Goal: Navigation & Orientation: Find specific page/section

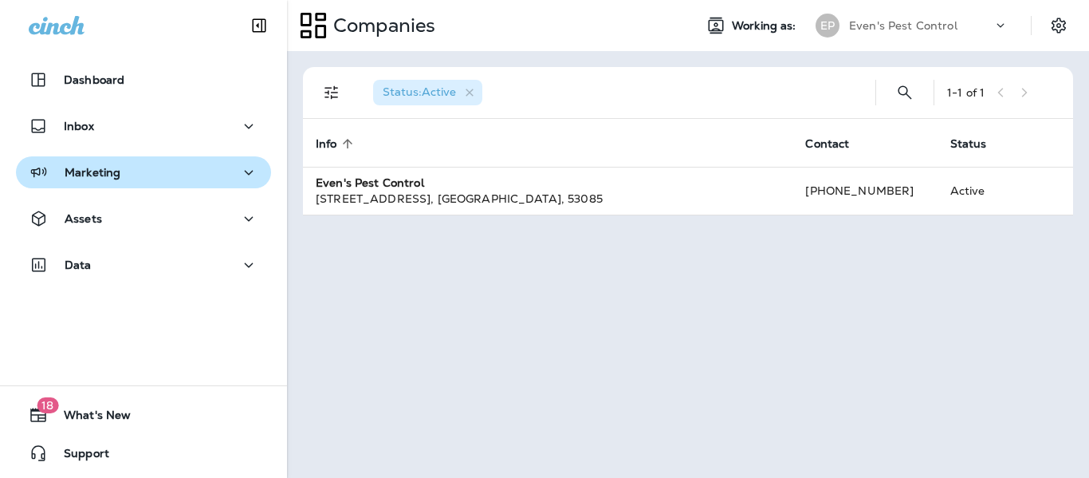
click at [147, 172] on div "Marketing" at bounding box center [144, 173] width 230 height 20
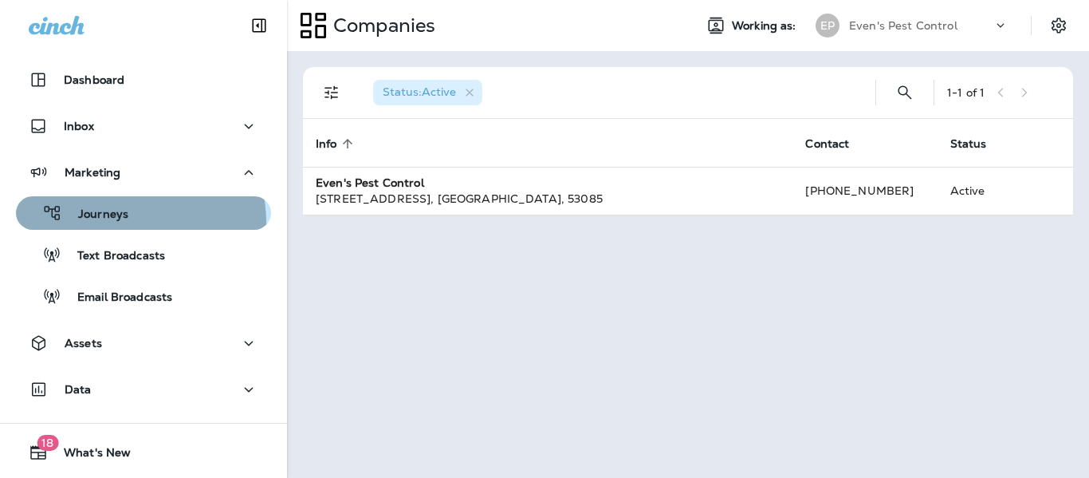
click at [132, 222] on div "Journeys" at bounding box center [143, 213] width 242 height 24
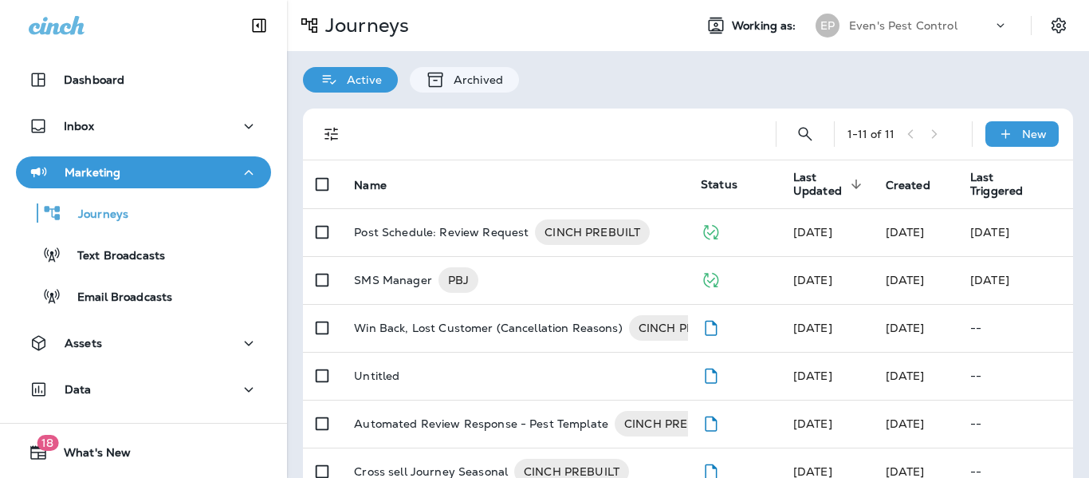
scroll to position [80, 0]
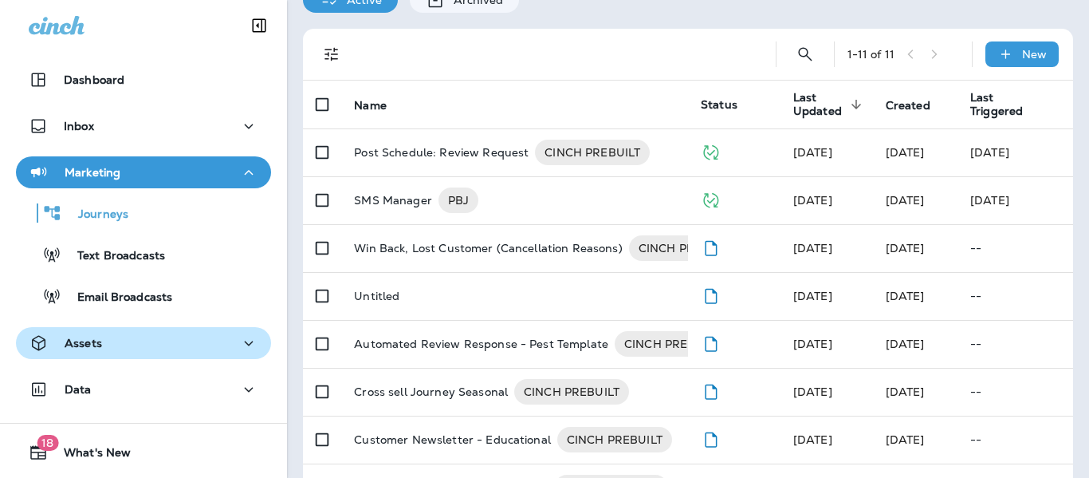
click at [139, 333] on div "Assets" at bounding box center [144, 343] width 230 height 20
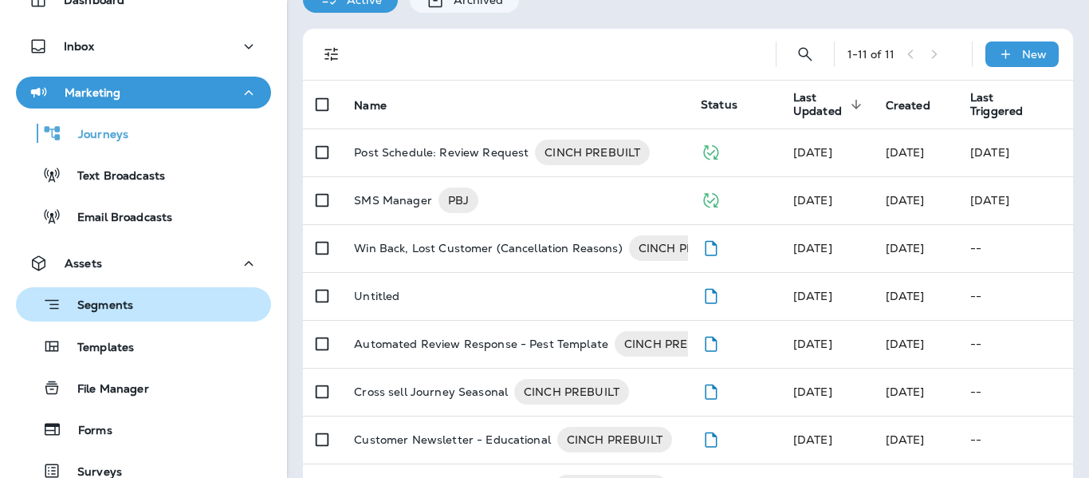
click at [142, 312] on div "Segments" at bounding box center [143, 304] width 242 height 25
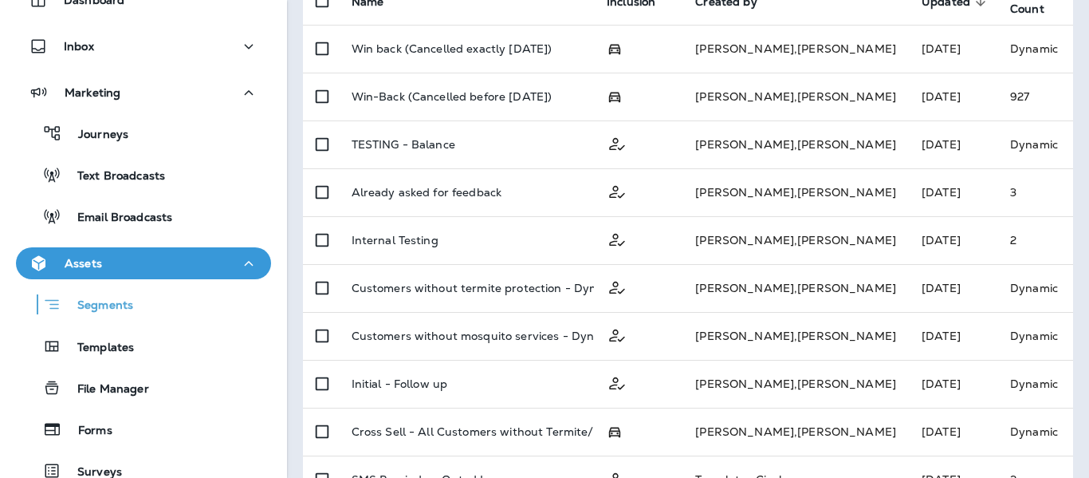
scroll to position [130, 0]
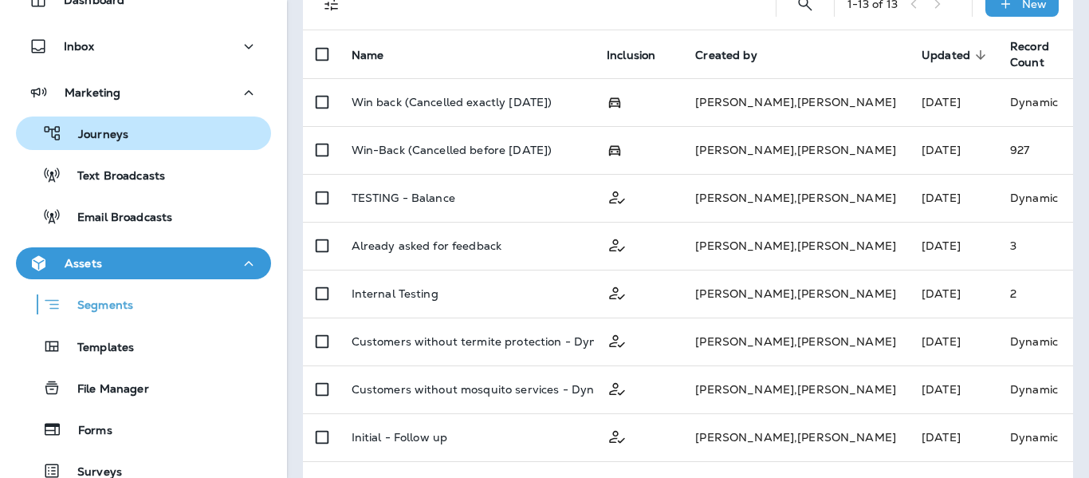
click at [113, 132] on p "Journeys" at bounding box center [95, 135] width 66 height 15
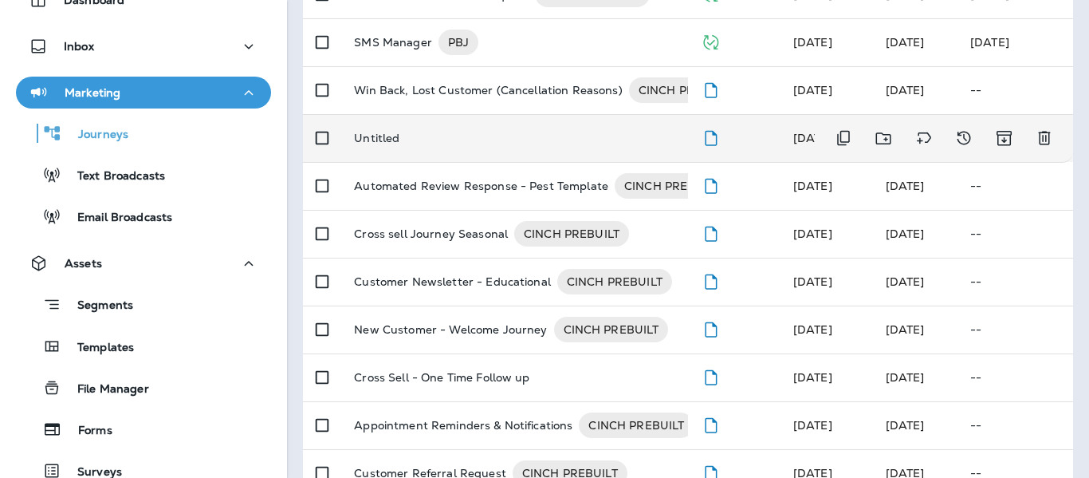
scroll to position [239, 0]
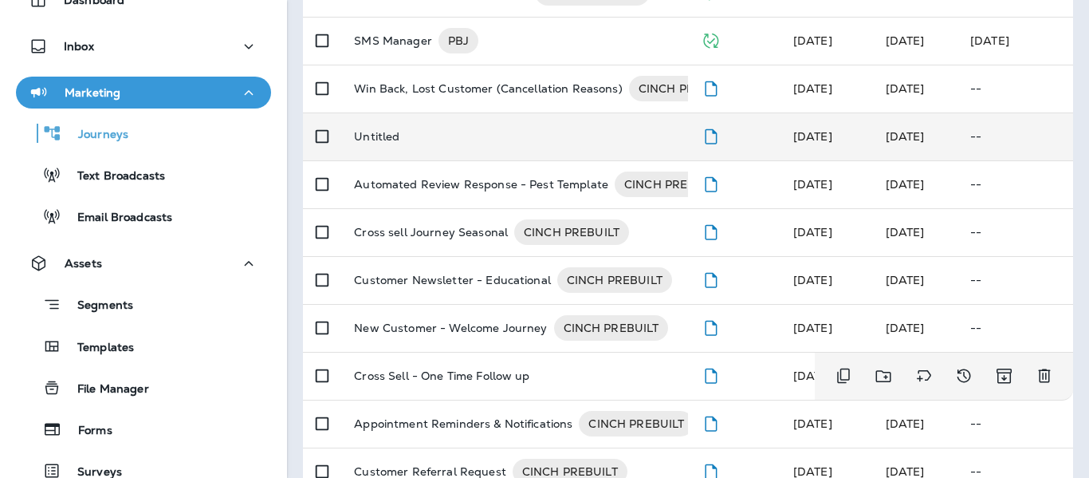
click at [477, 391] on td "Cross Sell - One Time Follow up" at bounding box center [514, 376] width 347 height 48
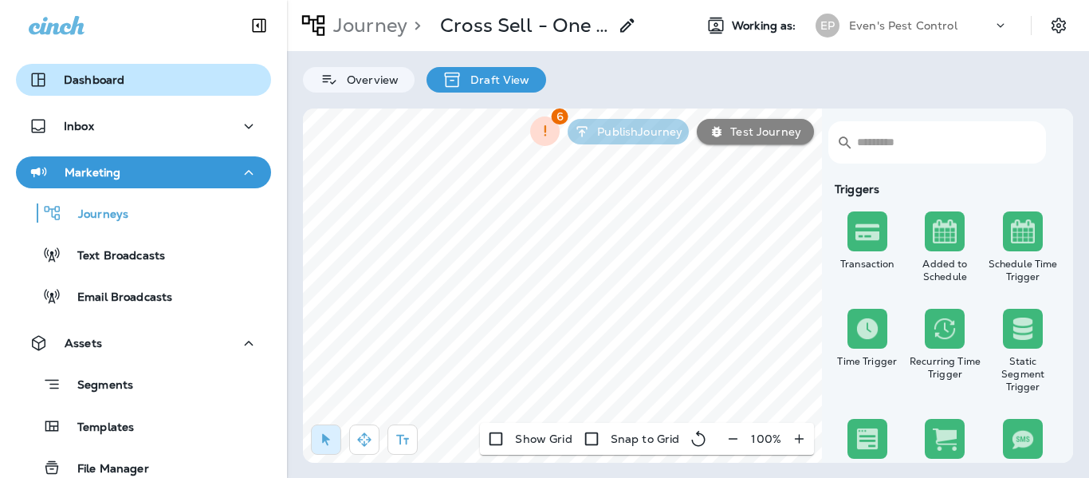
click at [114, 74] on p "Dashboard" at bounding box center [94, 79] width 61 height 13
